Goal: Task Accomplishment & Management: Manage account settings

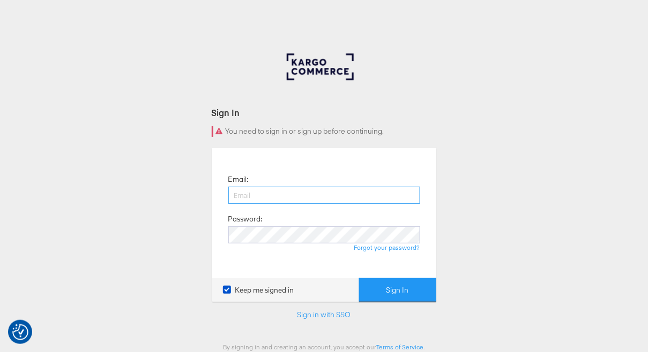
click at [270, 190] on input "email" at bounding box center [324, 195] width 192 height 17
type input "[PERSON_NAME][EMAIL_ADDRESS][PERSON_NAME][DOMAIN_NAME]"
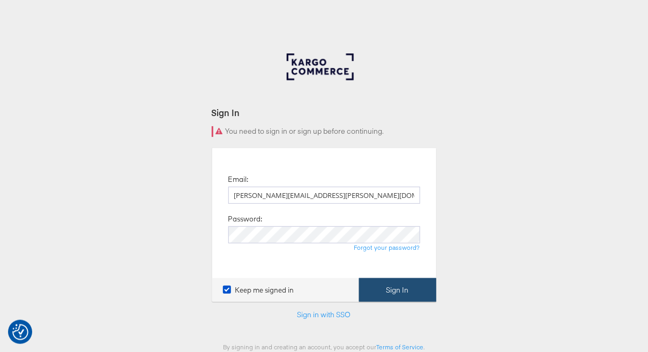
click at [397, 285] on button "Sign In" at bounding box center [397, 291] width 77 height 24
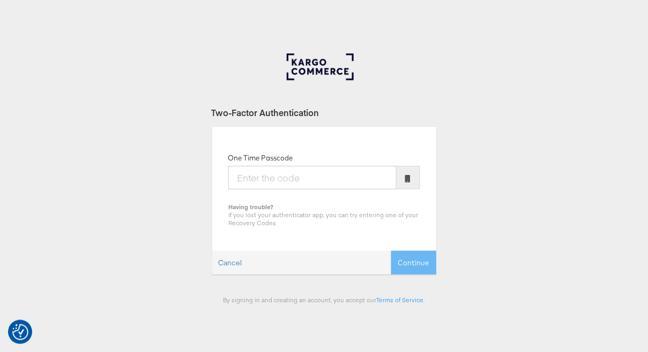
type input "2"
type input "593289"
click at [419, 257] on button "Continue" at bounding box center [413, 263] width 45 height 24
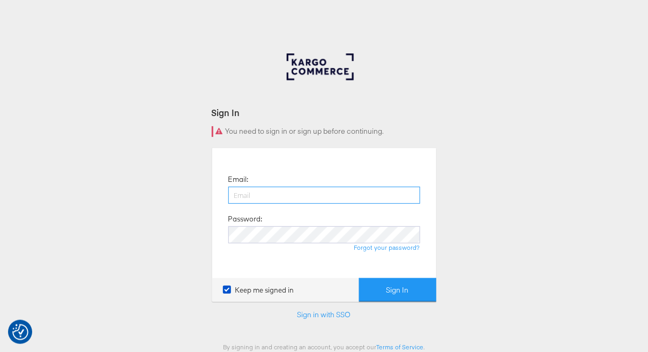
type input "[PERSON_NAME][EMAIL_ADDRESS][PERSON_NAME][DOMAIN_NAME]"
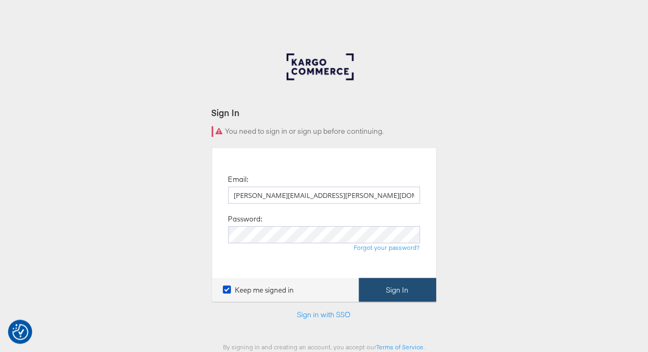
click at [388, 289] on button "Sign In" at bounding box center [397, 291] width 77 height 24
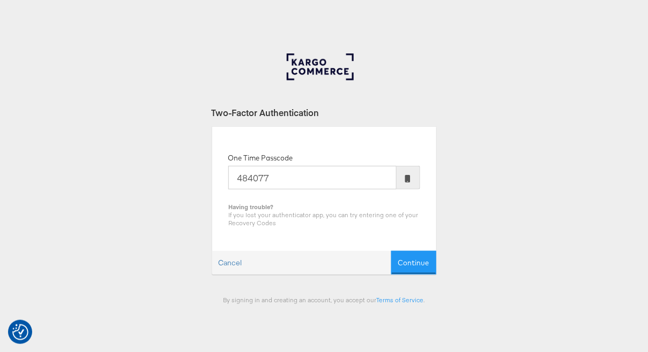
type input "484077"
click at [391, 251] on button "Continue" at bounding box center [413, 263] width 45 height 24
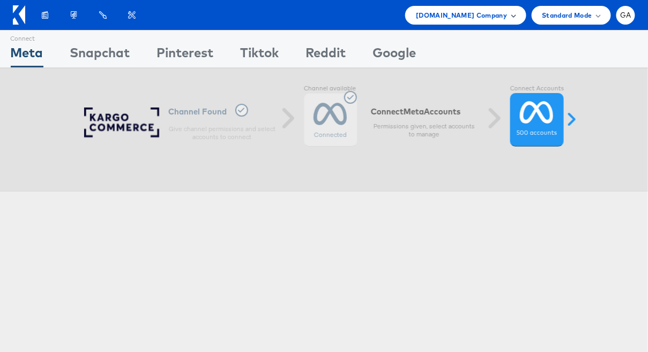
click at [493, 20] on span "Cars.com Company" at bounding box center [461, 15] width 91 height 11
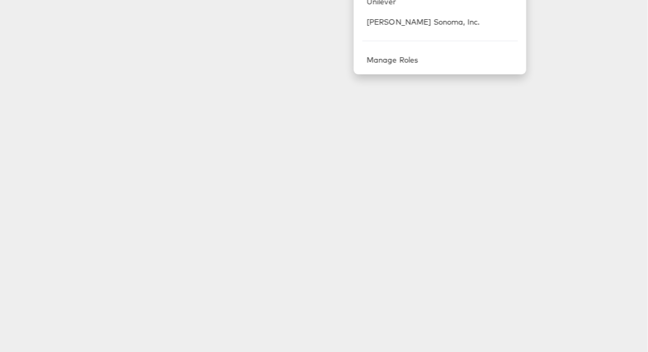
scroll to position [213, 0]
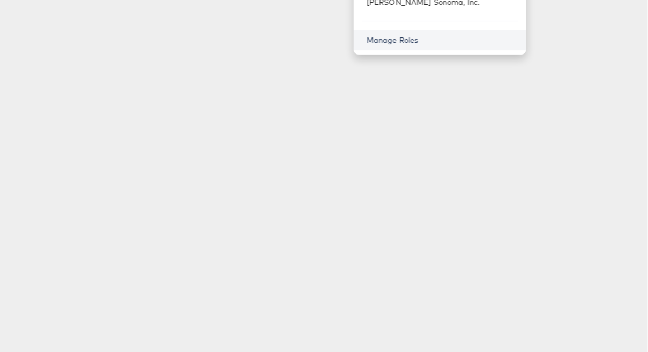
click at [418, 38] on link "Manage Roles" at bounding box center [392, 40] width 52 height 10
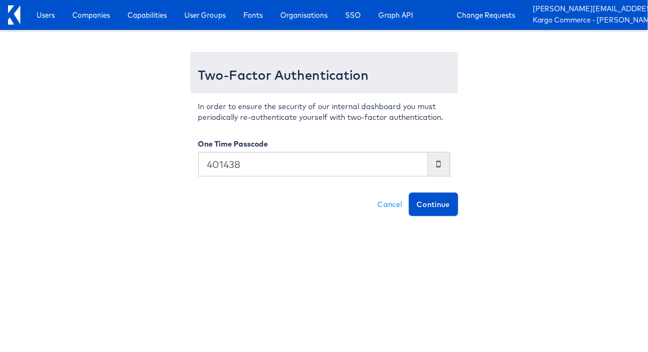
type input "401438"
click at [409, 193] on button "Continue" at bounding box center [433, 205] width 49 height 24
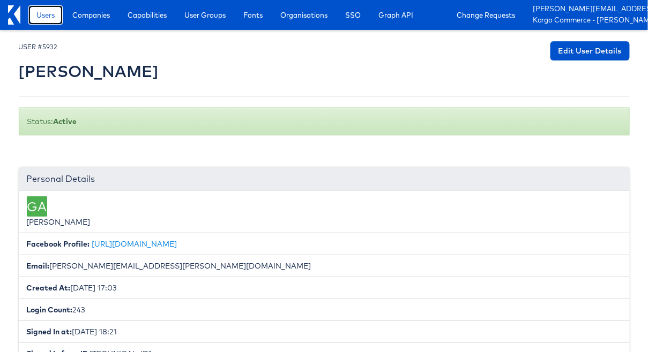
click at [52, 15] on span "Users" at bounding box center [45, 15] width 18 height 11
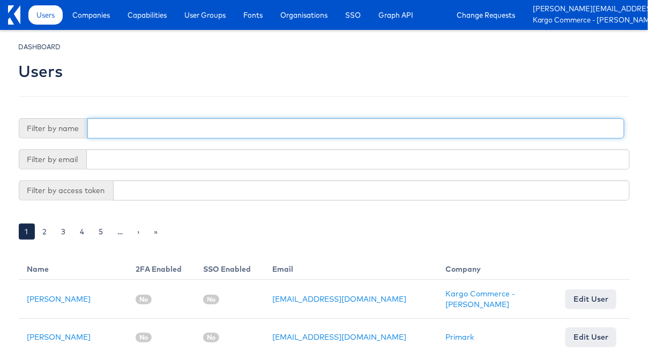
click at [154, 132] on input "text" at bounding box center [355, 128] width 537 height 20
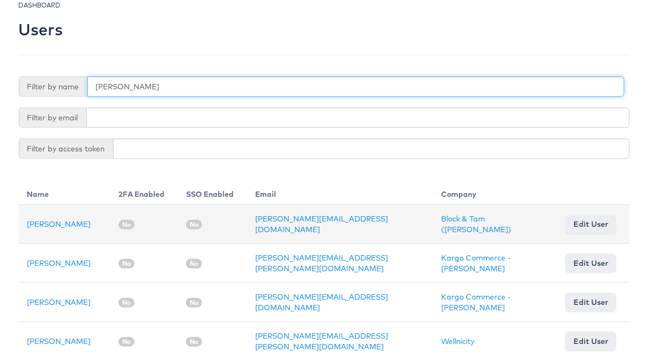
scroll to position [45, 0]
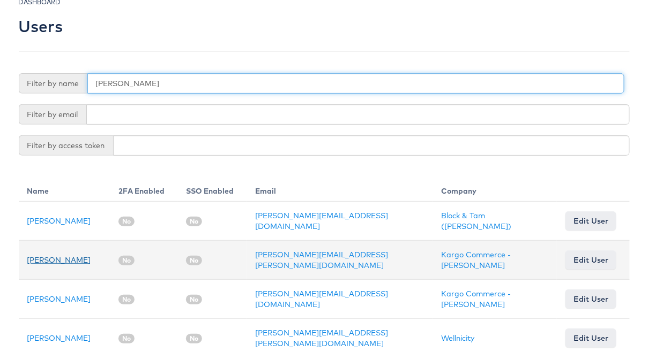
type input "mitch"
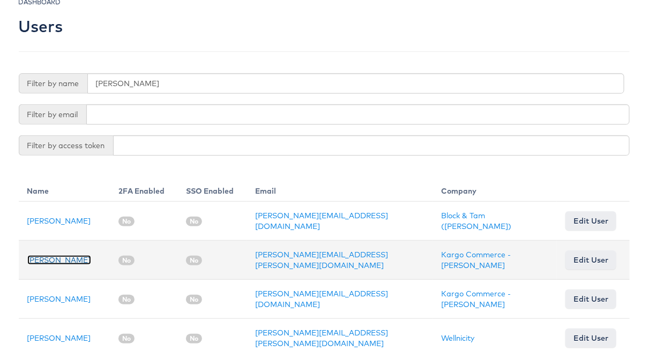
click at [72, 258] on link "Mitchell Dimaya" at bounding box center [59, 260] width 64 height 10
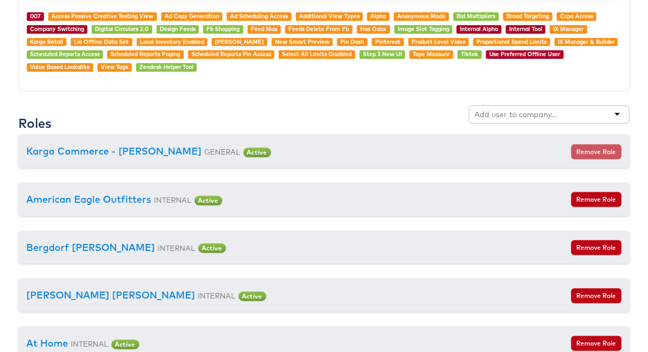
scroll to position [1091, 0]
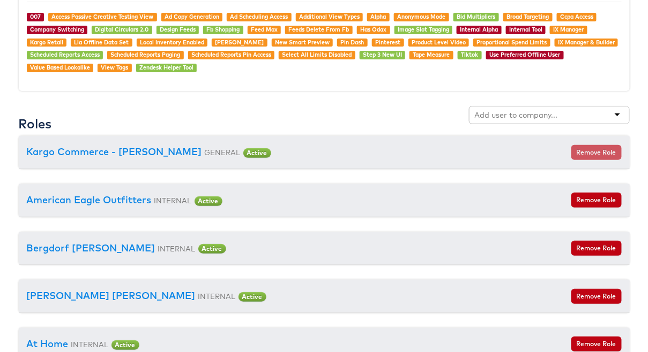
click at [569, 109] on div at bounding box center [549, 115] width 161 height 18
type input "cars"
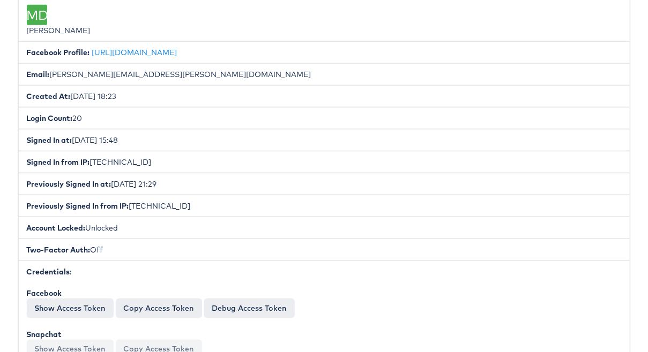
scroll to position [0, 0]
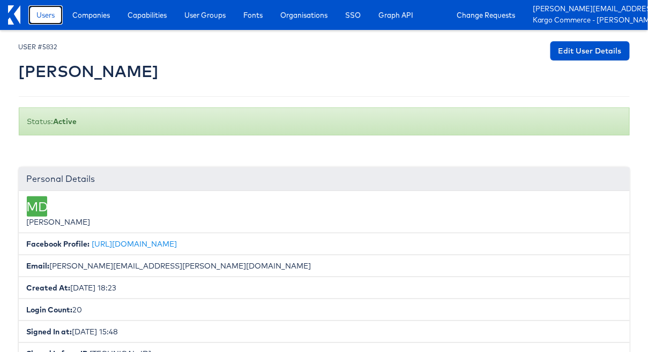
click at [47, 17] on span "Users" at bounding box center [45, 15] width 18 height 11
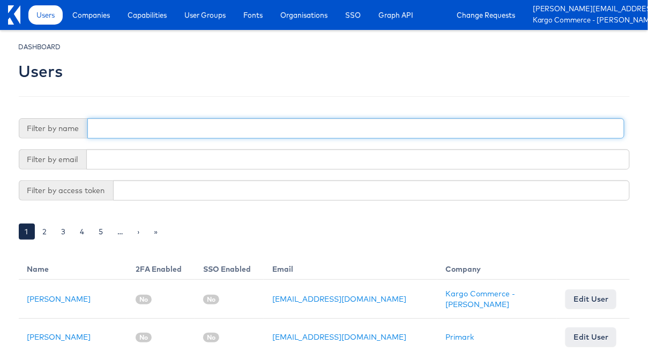
click at [125, 132] on input "text" at bounding box center [355, 128] width 537 height 20
paste input "[PERSON_NAME][EMAIL_ADDRESS][PERSON_NAME][DOMAIN_NAME]"
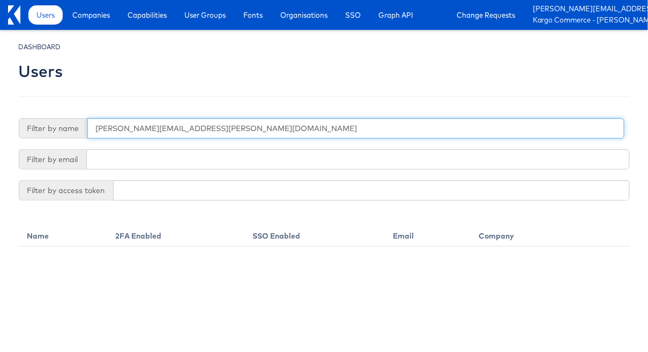
type input "rachel.keller@kargo.com"
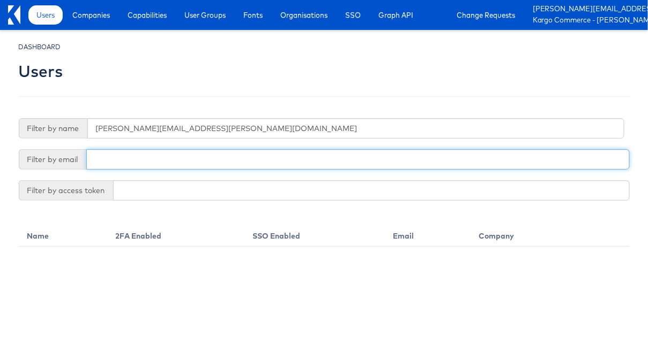
click at [120, 152] on input "text" at bounding box center [357, 159] width 543 height 20
paste input "rachel.keller@kargo.com"
type input "rachel.keller@kargo.com"
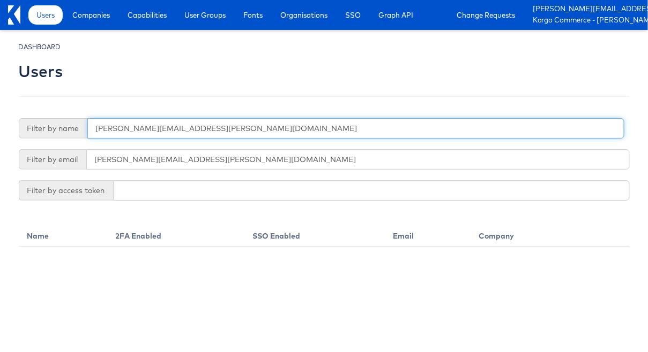
drag, startPoint x: 200, startPoint y: 127, endPoint x: 80, endPoint y: 119, distance: 120.2
click at [80, 119] on div "Filter by name rachel.keller@kargo.com" at bounding box center [321, 128] width 605 height 20
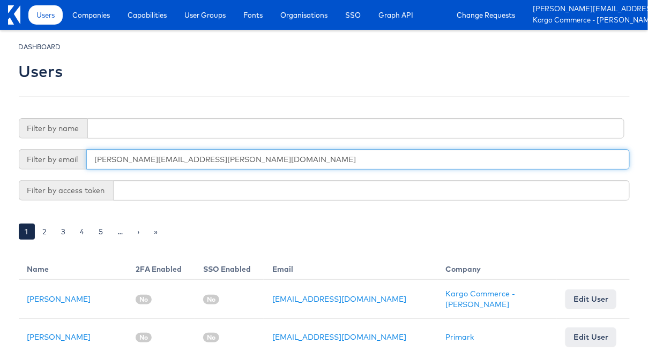
click at [194, 155] on input "rachel.keller@kargo.com" at bounding box center [357, 159] width 543 height 20
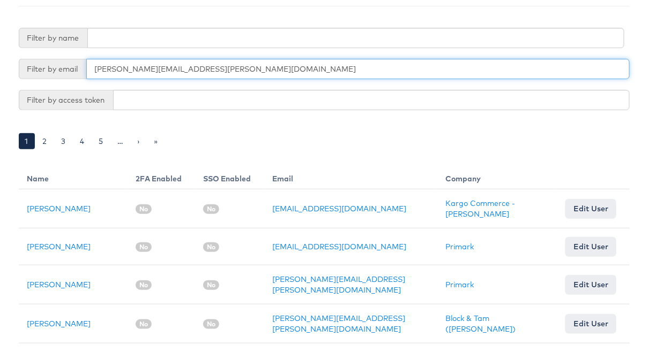
scroll to position [94, 0]
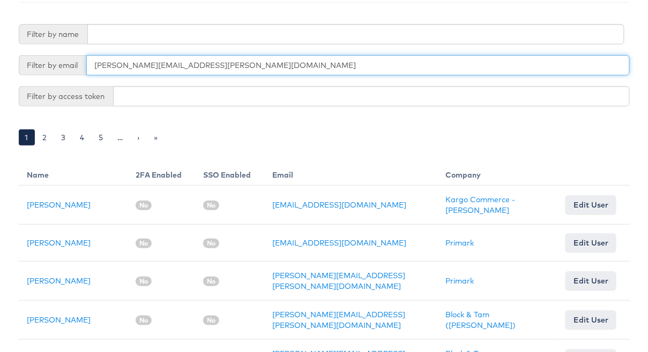
drag, startPoint x: 204, startPoint y: 62, endPoint x: 78, endPoint y: 62, distance: 125.3
click at [78, 62] on div "Filter by email rachel.keller@kargo.com" at bounding box center [324, 65] width 611 height 20
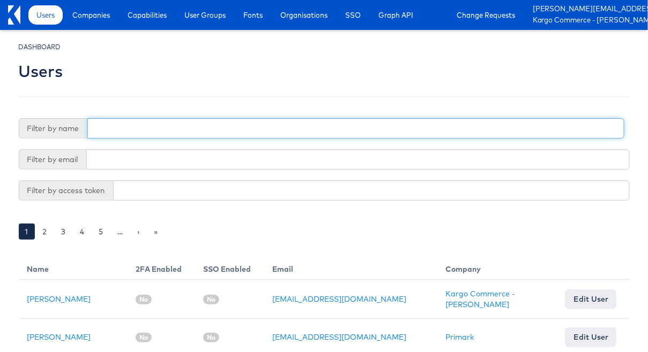
click at [109, 131] on input "text" at bounding box center [355, 128] width 537 height 20
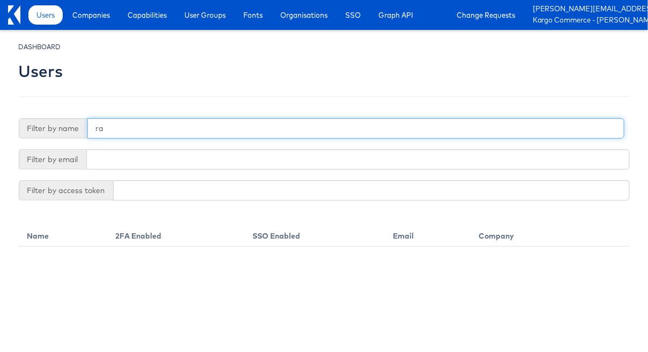
type input "r"
type input "keller"
drag, startPoint x: 135, startPoint y: 123, endPoint x: 70, endPoint y: 122, distance: 64.8
click at [70, 122] on div "Filter by name keller" at bounding box center [321, 128] width 605 height 20
drag, startPoint x: 122, startPoint y: 131, endPoint x: 79, endPoint y: 125, distance: 42.7
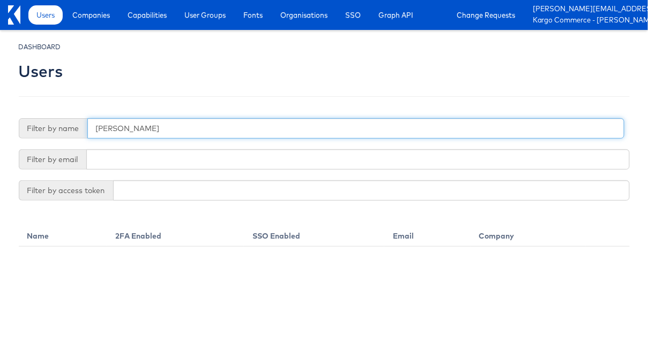
click at [79, 126] on div "Filter by name keller" at bounding box center [321, 128] width 605 height 20
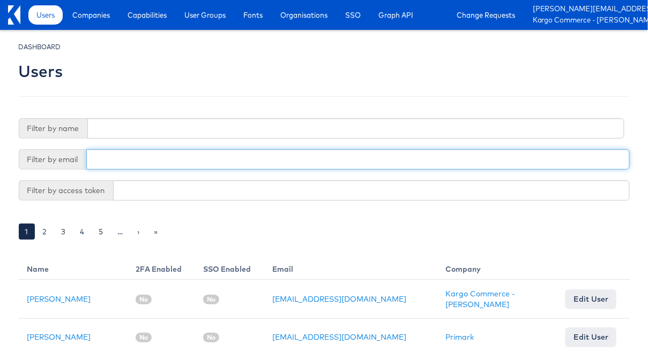
click at [102, 161] on input "text" at bounding box center [357, 159] width 543 height 20
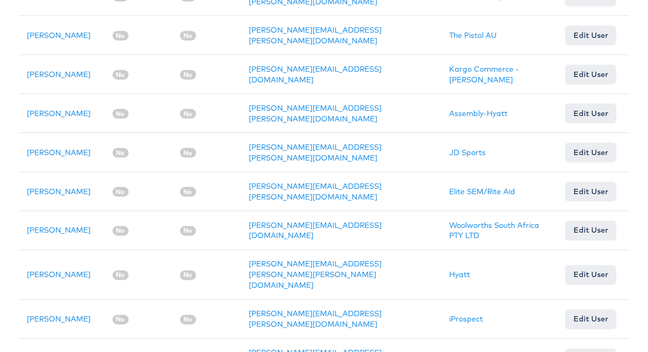
scroll to position [336, 0]
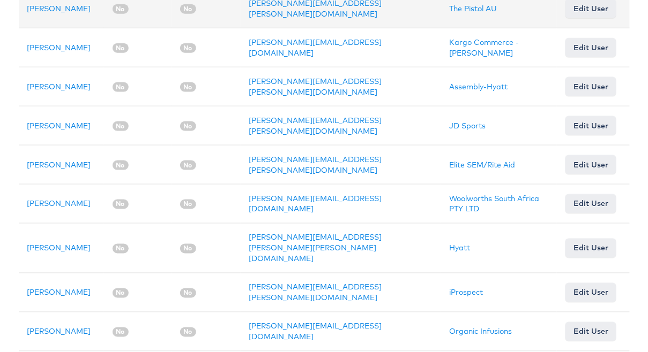
type input "Rachel"
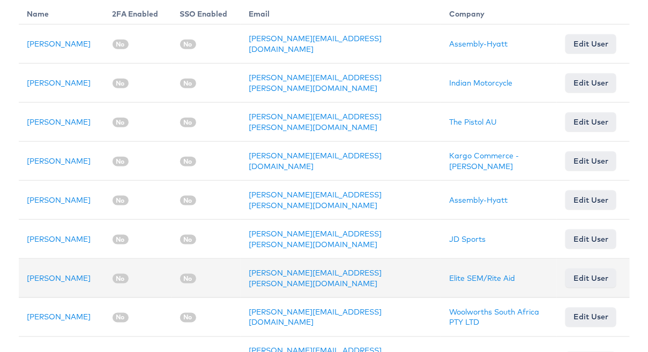
scroll to position [0, 0]
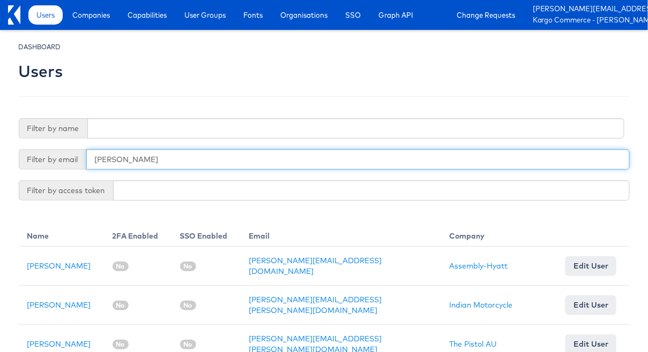
drag, startPoint x: 139, startPoint y: 154, endPoint x: 162, endPoint y: 158, distance: 23.4
click at [162, 158] on input "Rachel" at bounding box center [357, 159] width 543 height 20
paste input "laurel.rokusek@kargo.com"
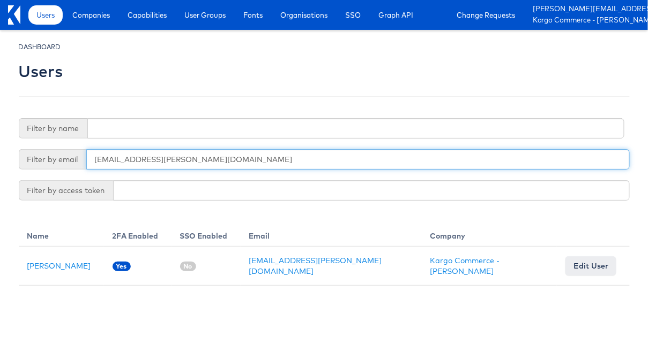
type input "laurel.rokusek@kargo.com"
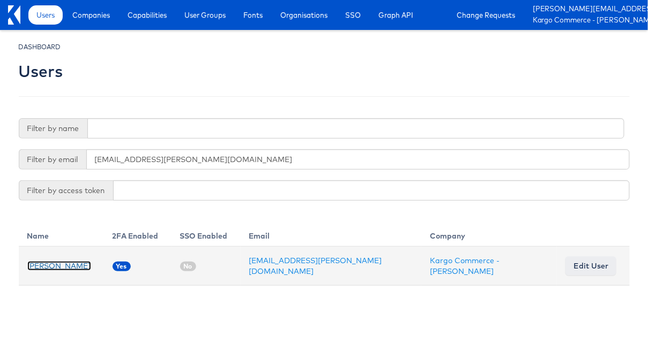
click at [71, 268] on link "Laurel Rokusek" at bounding box center [59, 266] width 64 height 10
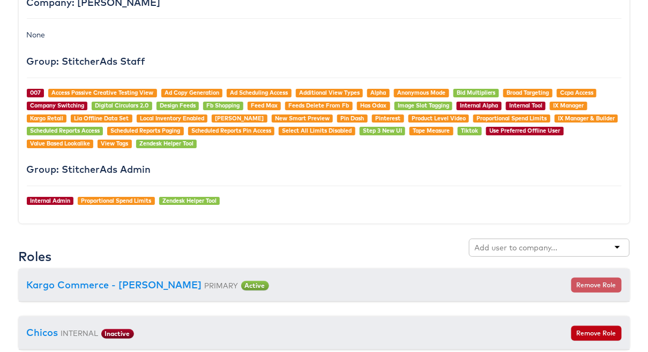
scroll to position [1027, 0]
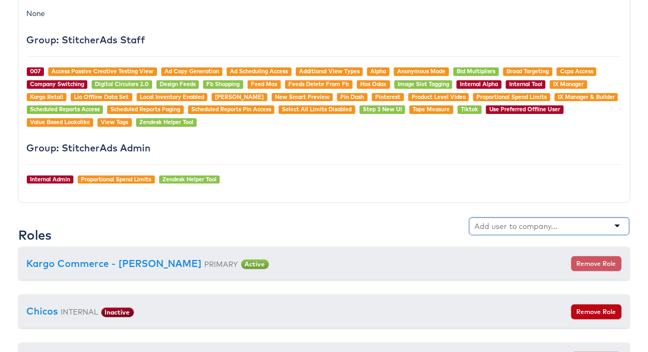
click at [499, 221] on input "text" at bounding box center [517, 226] width 85 height 11
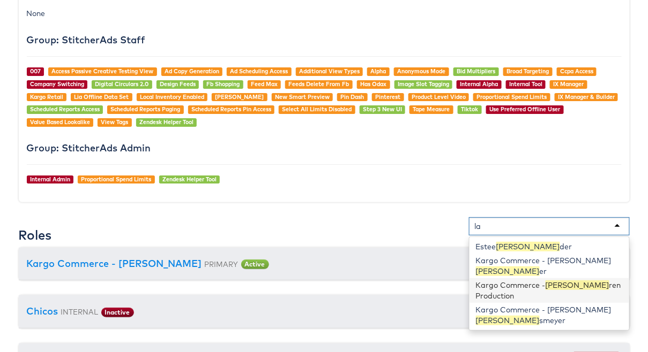
type input "l"
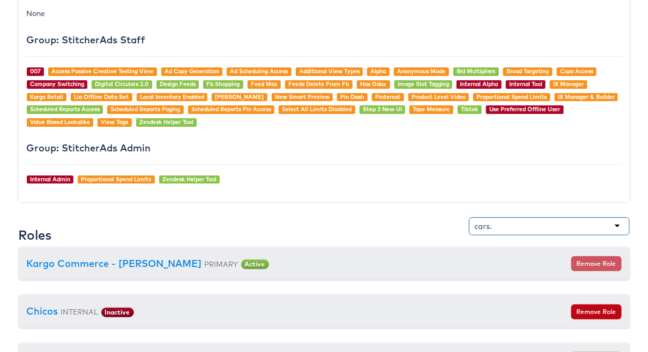
scroll to position [0, 0]
type input "cars.com"
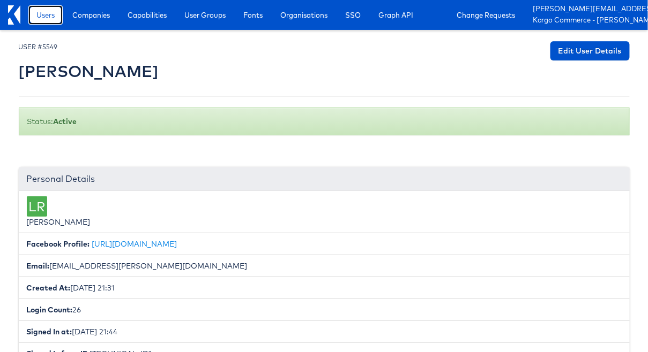
click at [44, 13] on span "Users" at bounding box center [45, 15] width 18 height 11
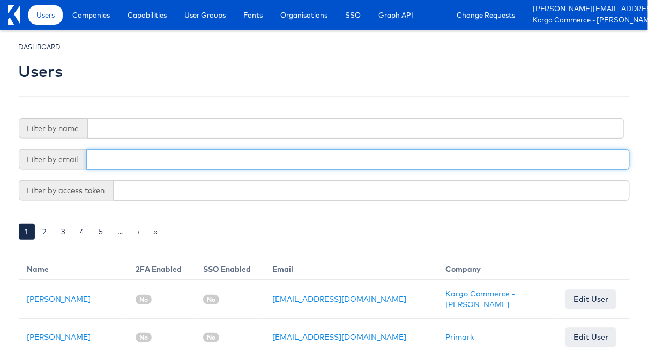
click at [122, 165] on input "text" at bounding box center [357, 159] width 543 height 20
paste input "[EMAIL_ADDRESS][PERSON_NAME][DOMAIN_NAME]"
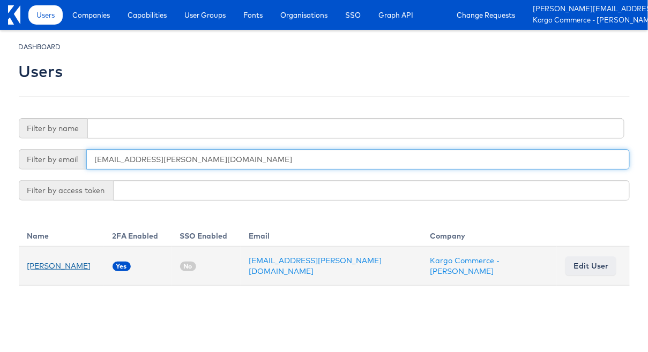
type input "[EMAIL_ADDRESS][PERSON_NAME][DOMAIN_NAME]"
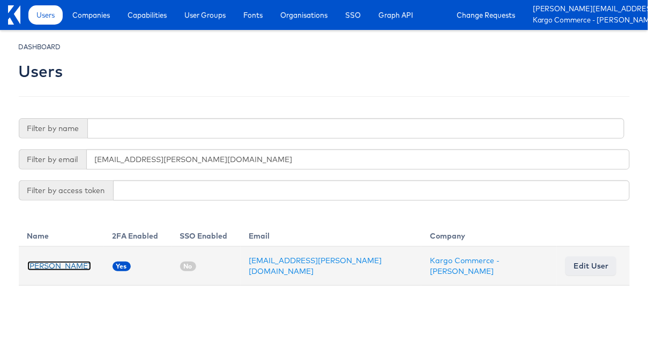
click at [71, 264] on link "[PERSON_NAME]" at bounding box center [59, 266] width 64 height 10
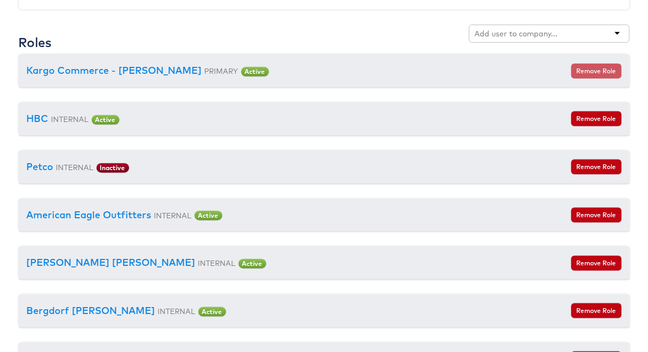
scroll to position [1220, 0]
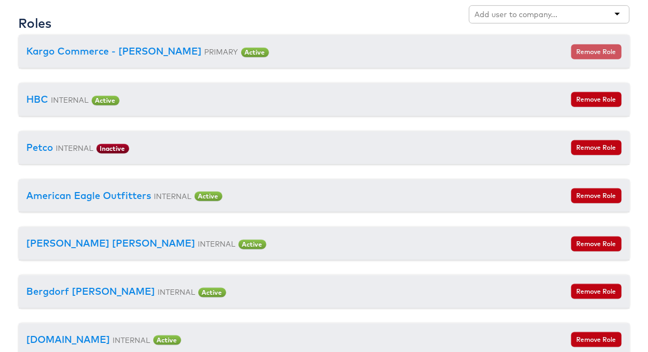
click at [556, 10] on input "text" at bounding box center [517, 14] width 85 height 11
type input "v"
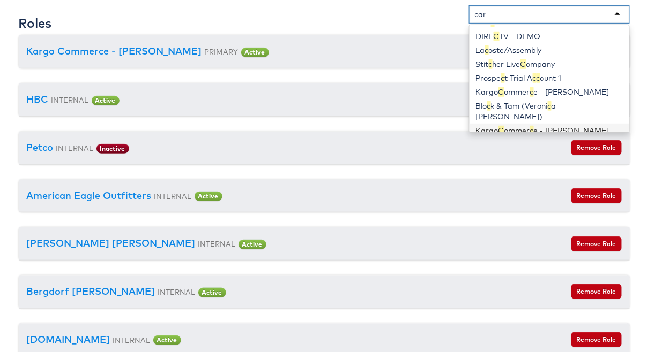
scroll to position [0, 0]
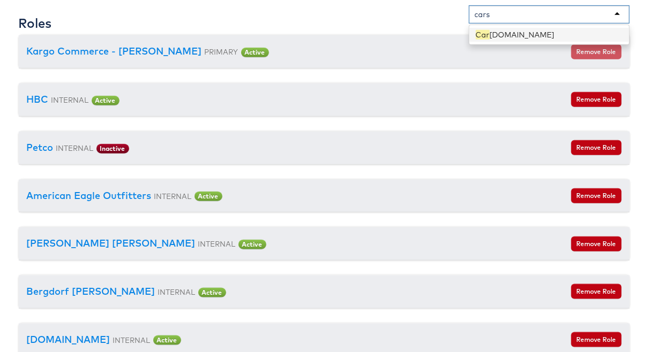
type input "cars."
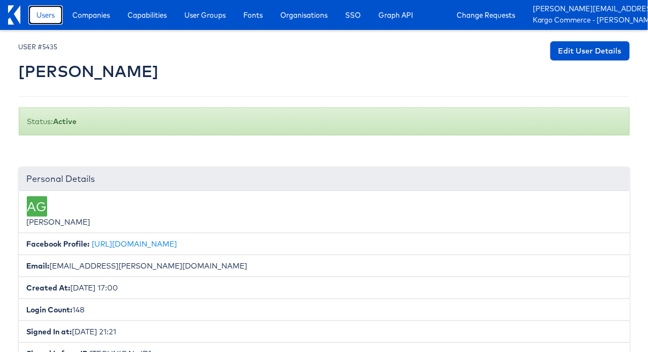
click at [33, 19] on link "Users" at bounding box center [45, 14] width 34 height 19
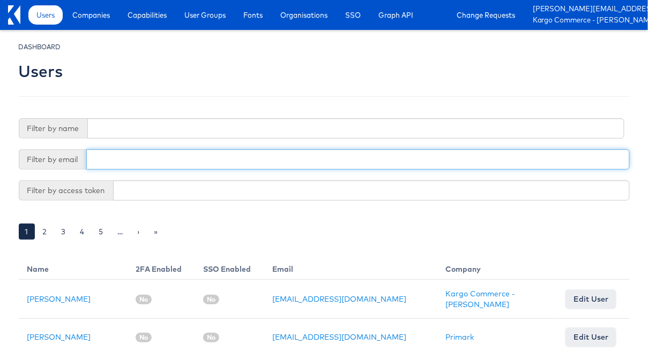
click at [125, 160] on input "text" at bounding box center [357, 159] width 543 height 20
paste input "jade.reiman@kargo.com"
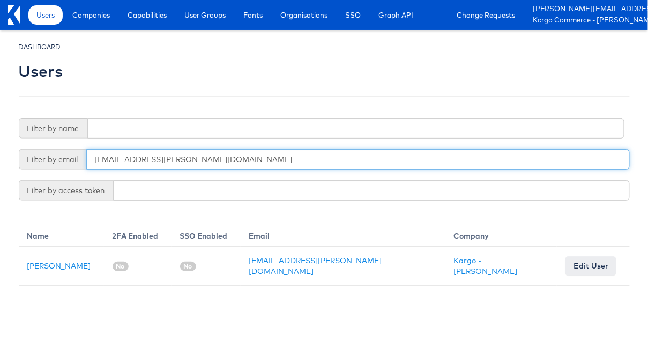
type input "jade.reiman@kargo.com"
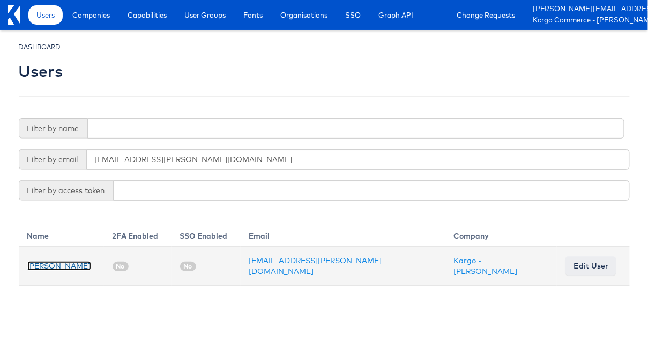
click at [62, 268] on link "Jade Reiman" at bounding box center [59, 266] width 64 height 10
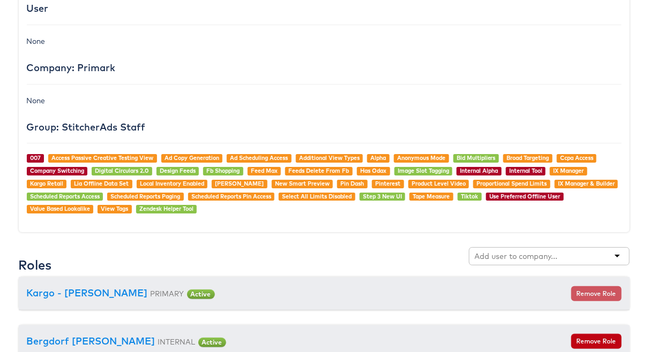
scroll to position [991, 0]
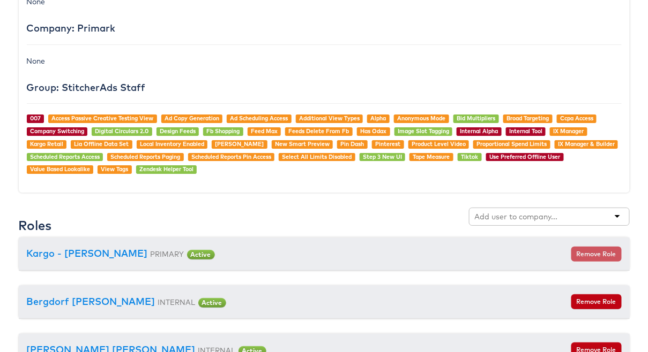
click at [502, 212] on input "text" at bounding box center [517, 217] width 85 height 11
type input "cars"
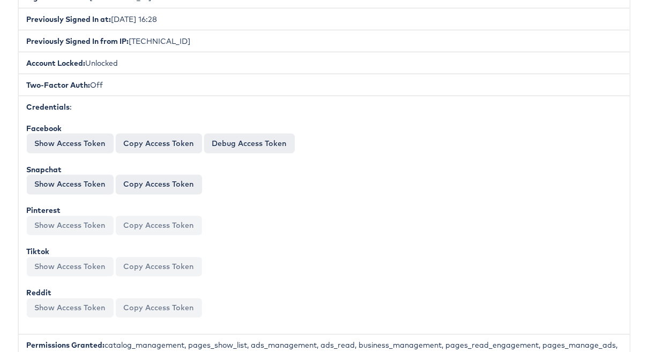
scroll to position [0, 0]
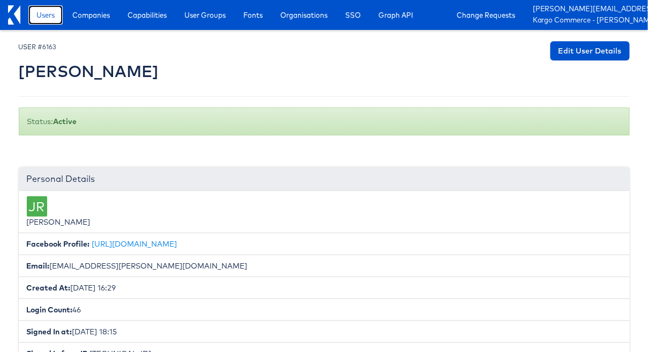
click at [56, 16] on link "Users" at bounding box center [45, 14] width 34 height 19
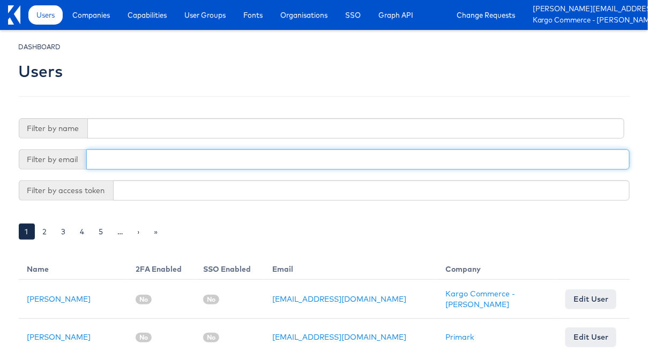
click at [215, 157] on input "text" at bounding box center [357, 159] width 543 height 20
paste input "rachel.keller@kargo.com"
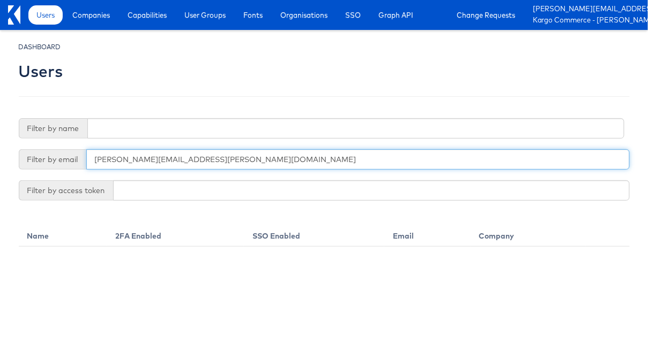
type input "rachel.keller@kargo.com"
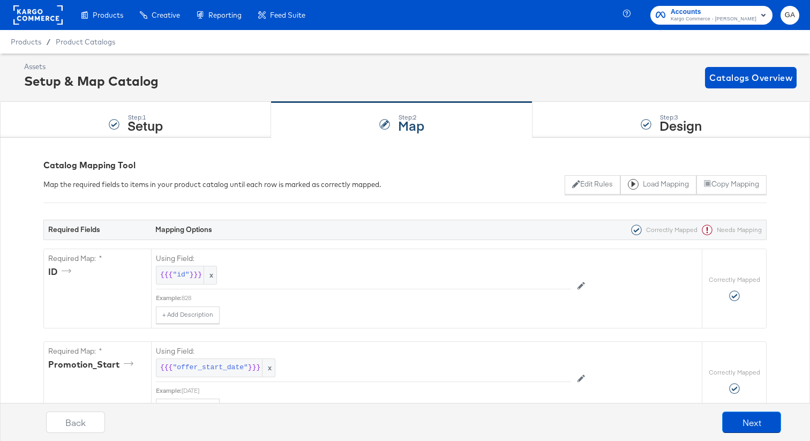
click at [36, 17] on rect at bounding box center [37, 14] width 49 height 19
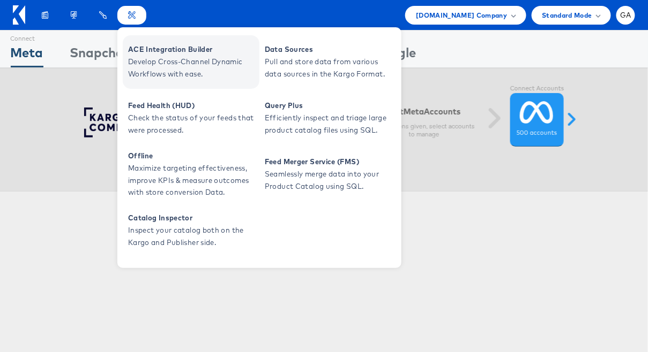
click at [164, 57] on span "Develop Cross-Channel Dynamic Workflows with ease." at bounding box center [192, 68] width 129 height 25
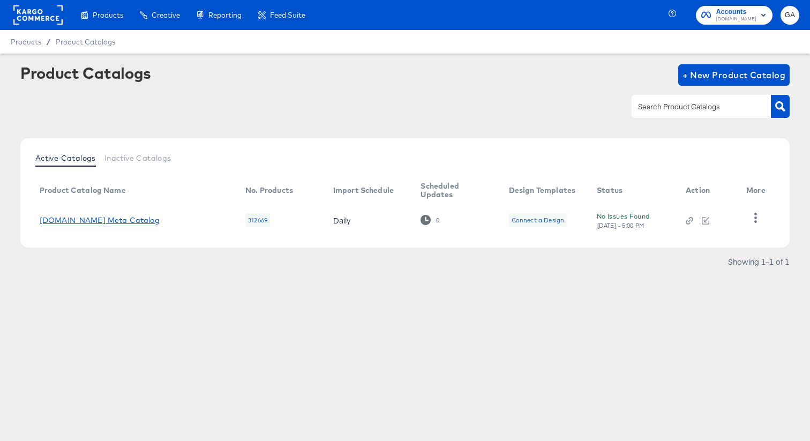
click at [88, 217] on link "Cars.com Meta Catalog" at bounding box center [100, 220] width 120 height 9
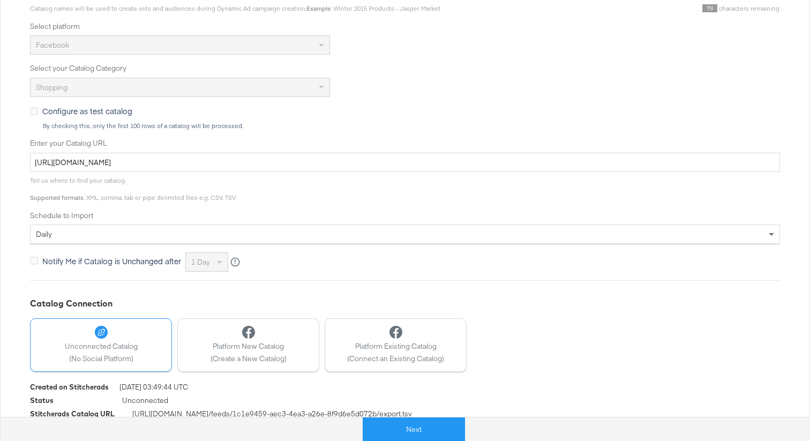
scroll to position [277, 0]
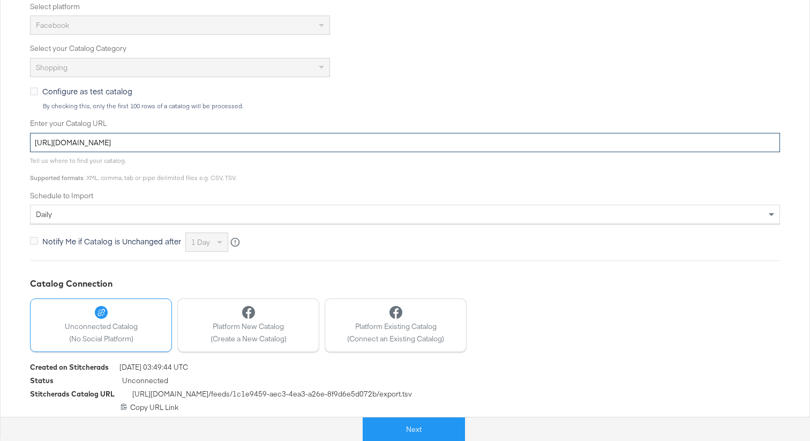
drag, startPoint x: 320, startPoint y: 145, endPoint x: 18, endPoint y: 138, distance: 302.2
click at [18, 138] on div "Configure Your Catalog Settings Choose catalog type, enter your catalog URL and…" at bounding box center [405, 147] width 810 height 574
paste input "405"
type input "https://ace.stitcherads.com/exports/1405/universal/none/universal/export.tsv.gz"
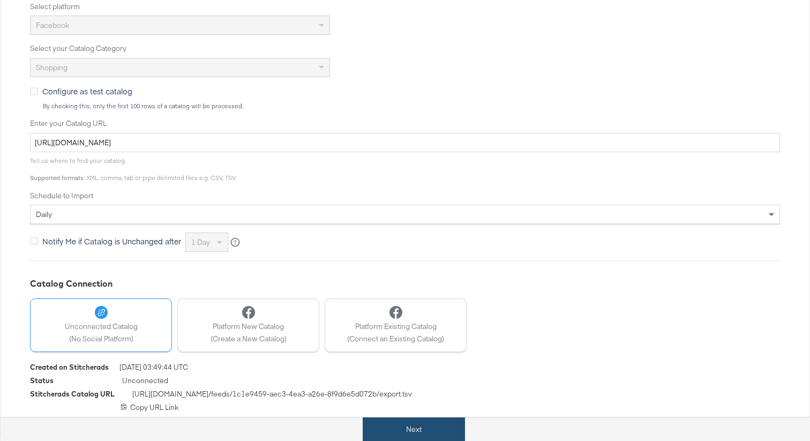
click at [423, 433] on button "Next" at bounding box center [414, 429] width 102 height 24
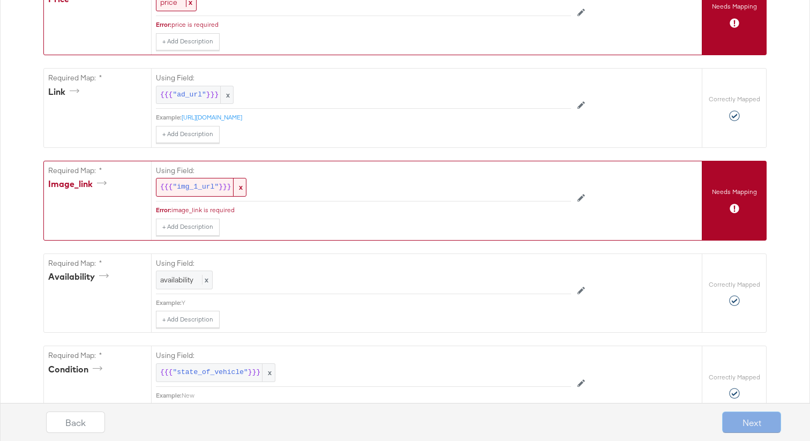
scroll to position [475, 0]
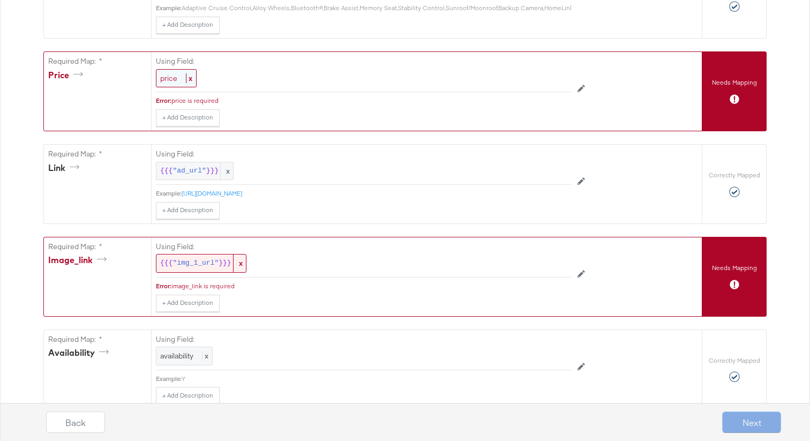
click at [189, 74] on span "x" at bounding box center [189, 78] width 6 height 10
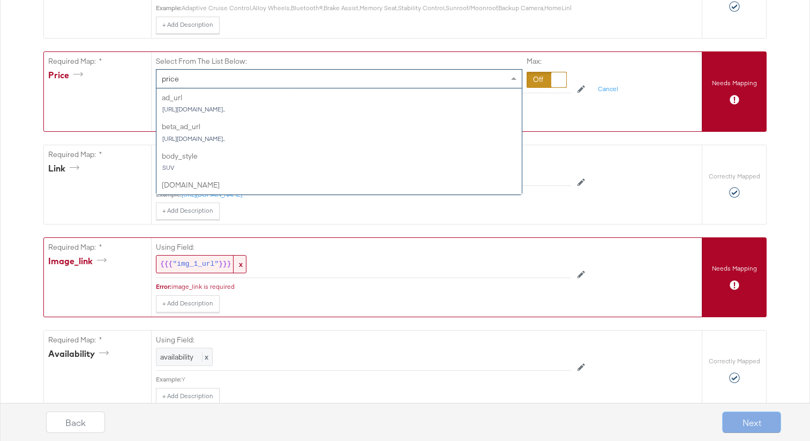
scroll to position [511, 0]
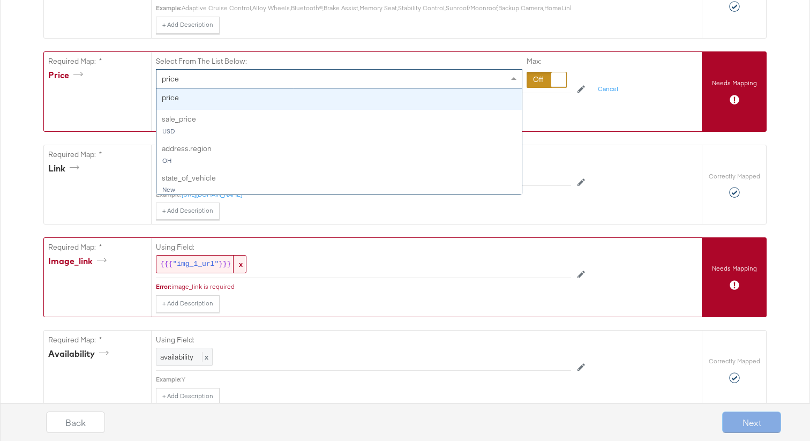
click at [189, 80] on div "price" at bounding box center [338, 79] width 365 height 18
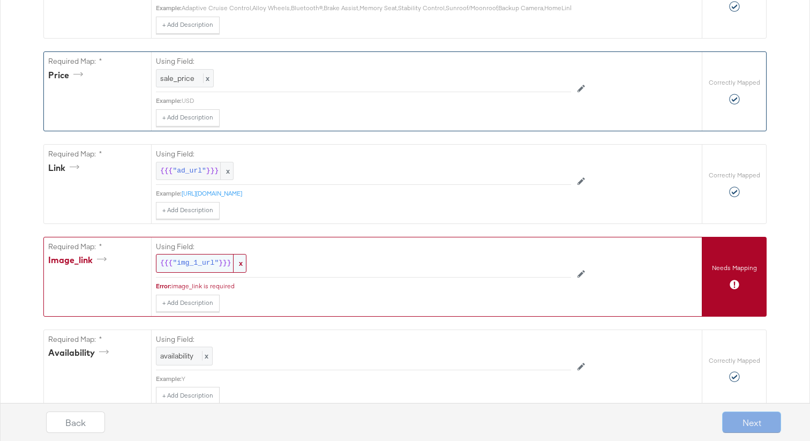
click at [195, 265] on span ""img_1_url"" at bounding box center [195, 263] width 46 height 10
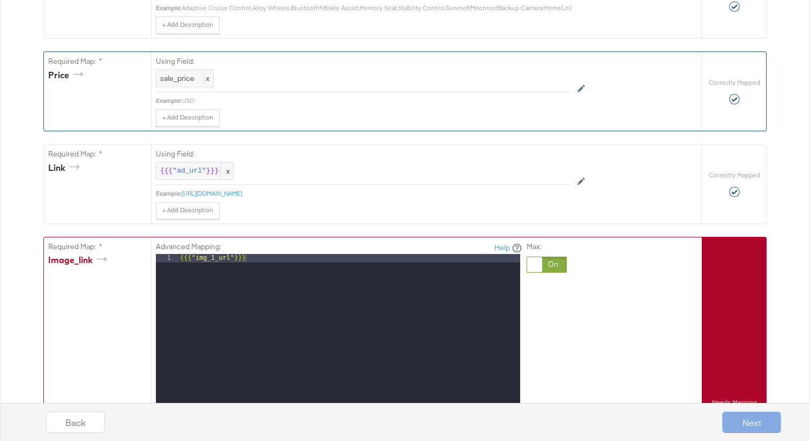
click at [544, 261] on div at bounding box center [547, 265] width 40 height 16
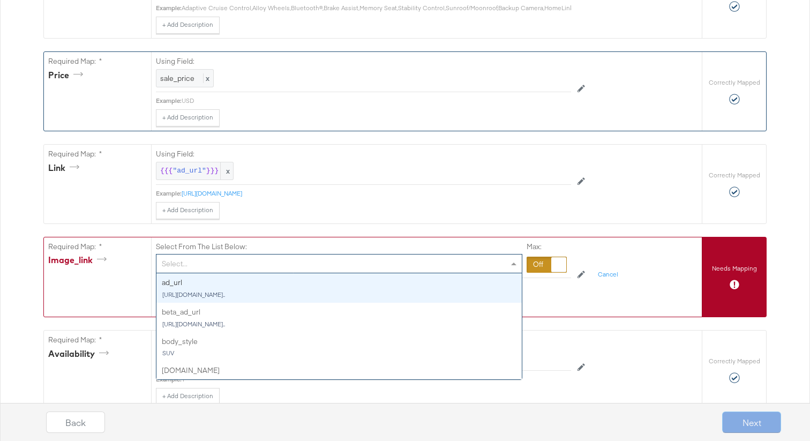
click at [449, 262] on div "Select..." at bounding box center [338, 263] width 365 height 18
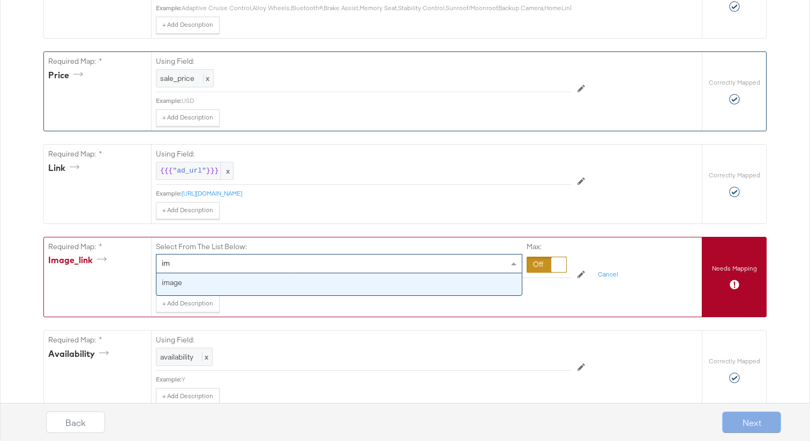
type input "i"
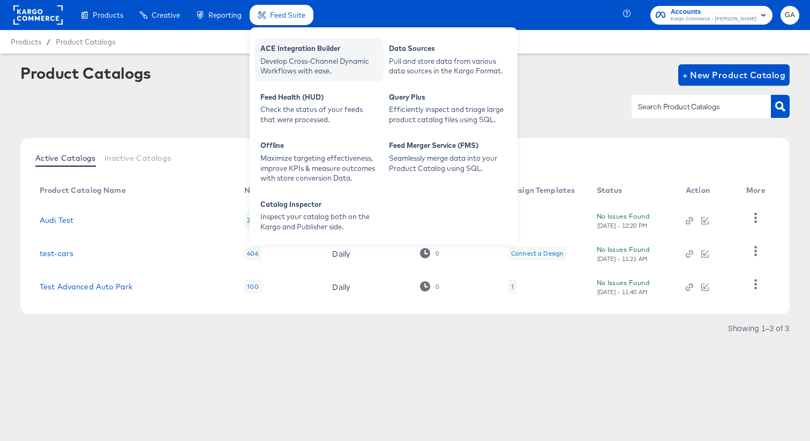
click at [280, 52] on div "ACE Integration Builder" at bounding box center [319, 49] width 118 height 13
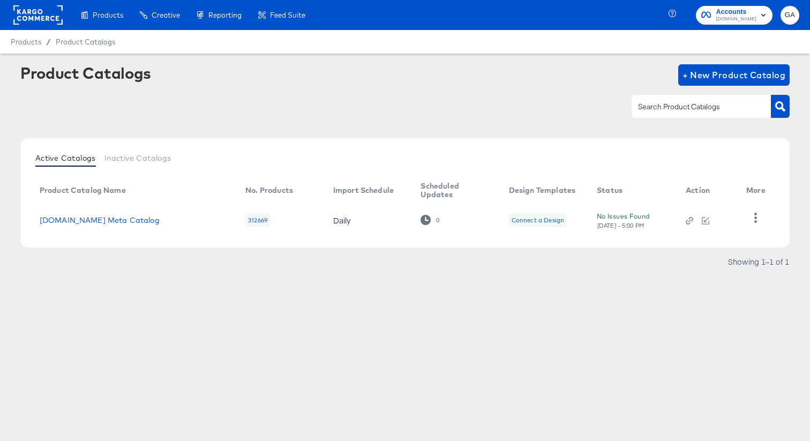
click at [24, 10] on rect at bounding box center [37, 14] width 49 height 19
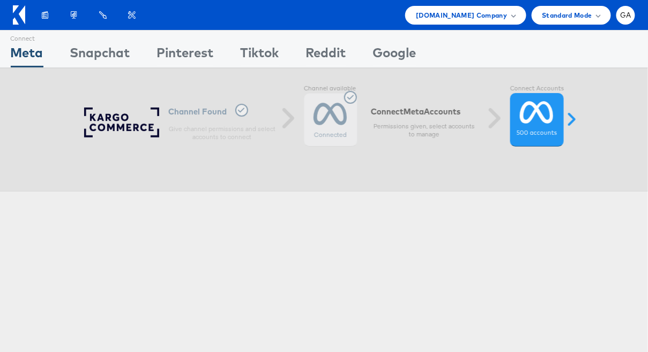
click at [16, 12] on icon at bounding box center [19, 14] width 12 height 19
click at [181, 241] on div "Connect Meta Connect [GEOGRAPHIC_DATA] Connect Pinterest Connect Tiktok Connect…" at bounding box center [324, 298] width 648 height 536
click at [21, 16] on icon at bounding box center [22, 14] width 6 height 19
click at [467, 20] on div "[DOMAIN_NAME] Company" at bounding box center [465, 15] width 121 height 19
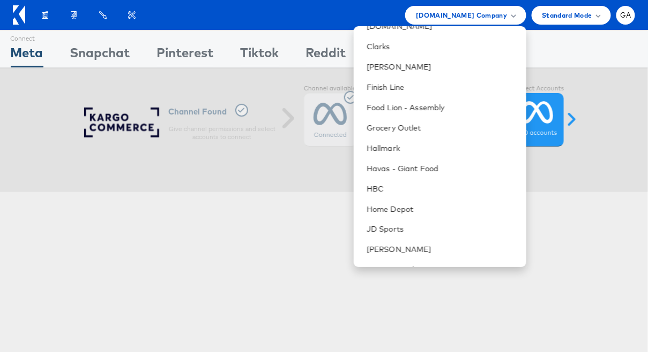
scroll to position [924, 0]
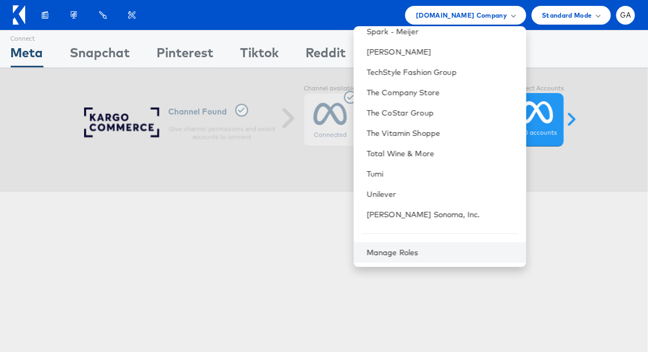
click at [425, 260] on div "Manage Roles" at bounding box center [440, 253] width 172 height 20
click at [418, 255] on link "Manage Roles" at bounding box center [392, 253] width 52 height 10
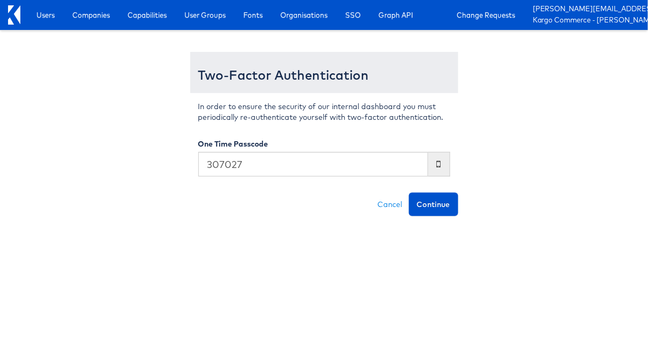
type input "307027"
click at [409, 193] on button "Continue" at bounding box center [433, 205] width 49 height 24
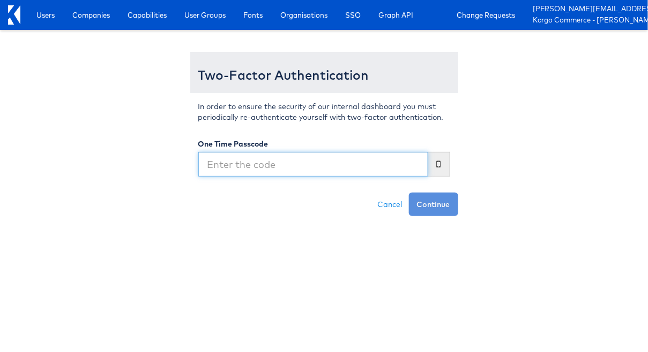
click at [229, 159] on input "text" at bounding box center [313, 164] width 230 height 25
type input "079470"
click at [409, 193] on button "Continue" at bounding box center [433, 205] width 49 height 24
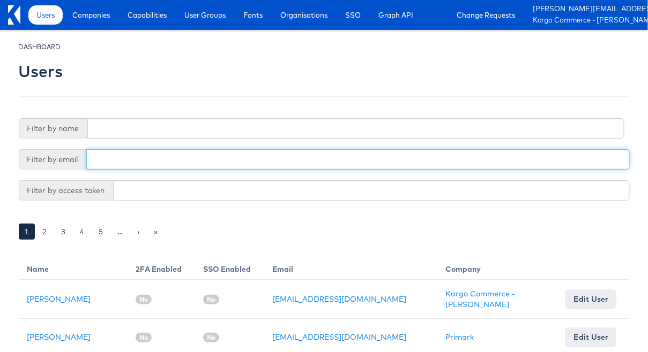
click at [127, 164] on input "text" at bounding box center [357, 159] width 543 height 20
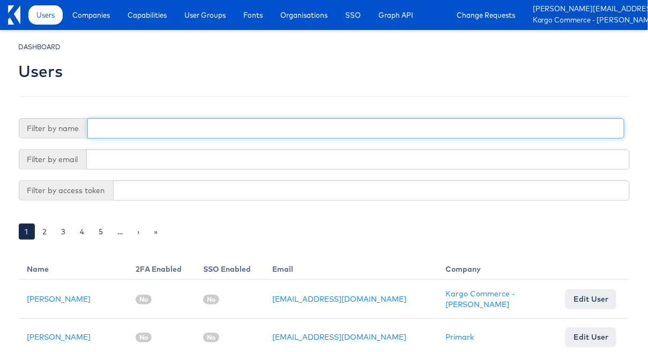
click at [127, 126] on input "text" at bounding box center [355, 128] width 537 height 20
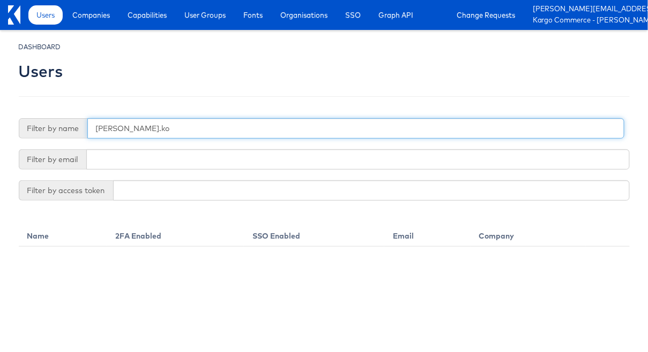
type input "rachel.ko"
drag, startPoint x: 153, startPoint y: 129, endPoint x: 57, endPoint y: 118, distance: 96.4
click at [57, 119] on div "Filter by name rachel.ko" at bounding box center [321, 128] width 605 height 20
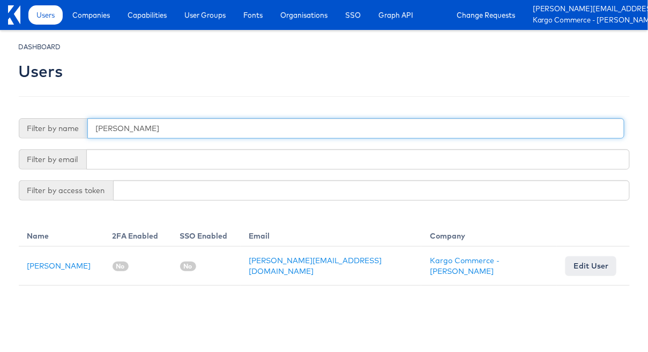
type input "rachel ho"
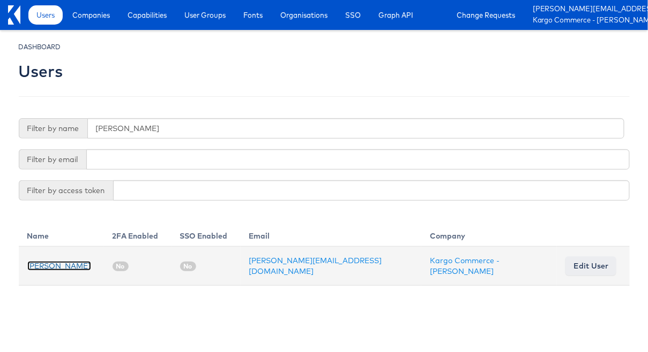
click at [56, 265] on link "[PERSON_NAME]" at bounding box center [59, 266] width 64 height 10
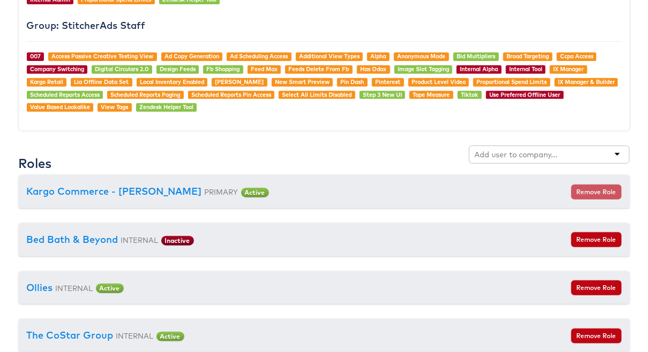
scroll to position [1148, 0]
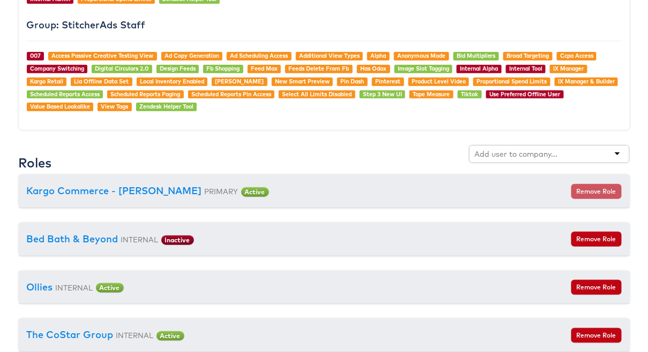
click at [544, 155] on input "text" at bounding box center [517, 154] width 85 height 11
click at [614, 153] on div "cars." at bounding box center [549, 154] width 161 height 18
click at [621, 153] on div "cars." at bounding box center [549, 154] width 161 height 18
click at [620, 153] on div "cars." at bounding box center [549, 154] width 161 height 18
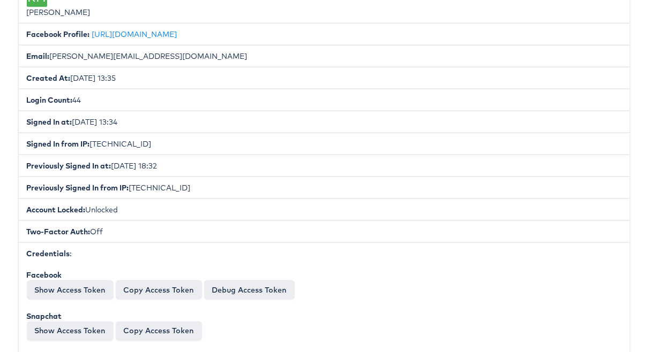
scroll to position [0, 0]
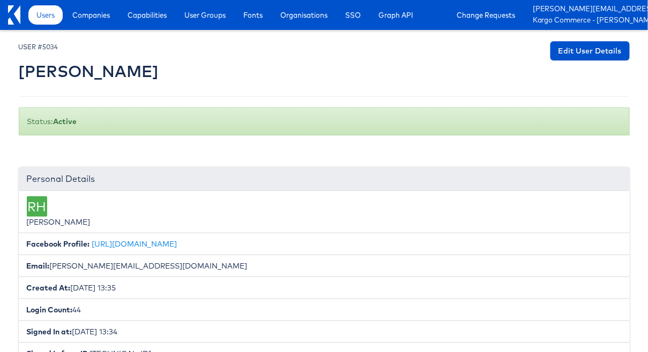
type input "cars."
